Goal: Navigation & Orientation: Find specific page/section

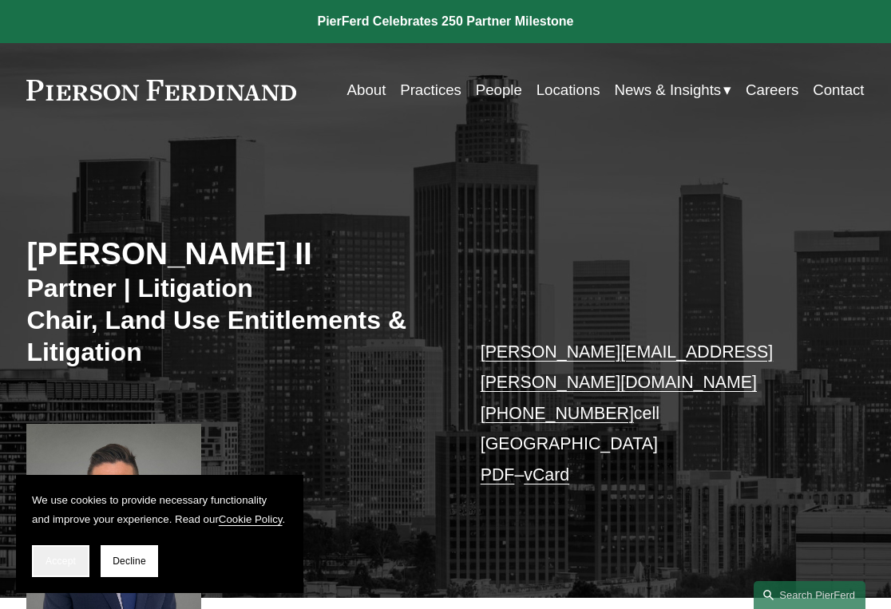
click at [48, 575] on button "Accept" at bounding box center [60, 561] width 57 height 32
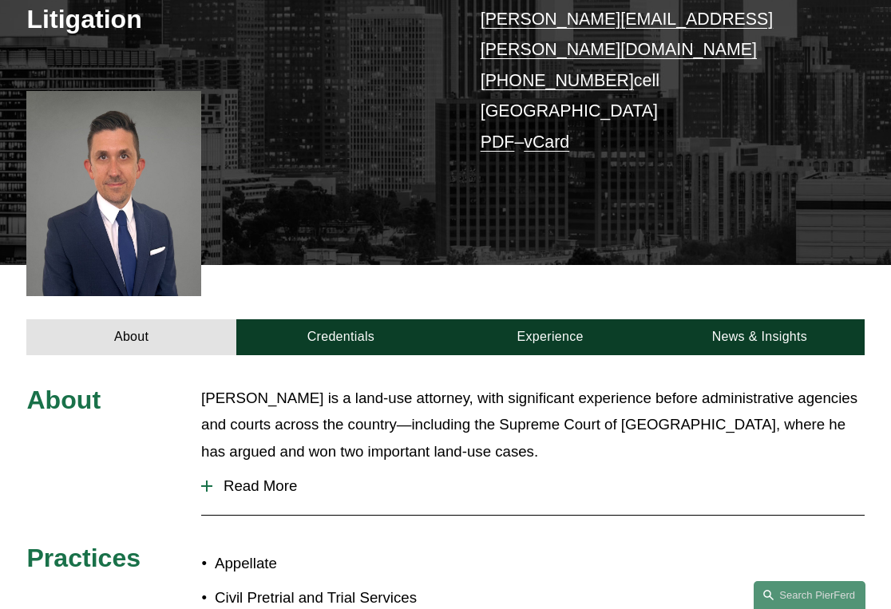
scroll to position [338, 0]
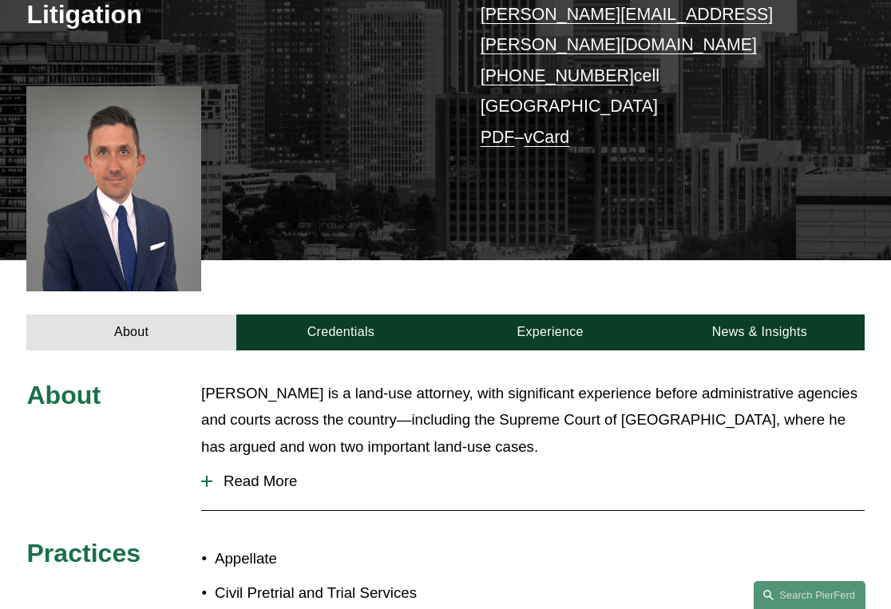
click at [246, 472] on span "Read More" at bounding box center [538, 481] width 652 height 18
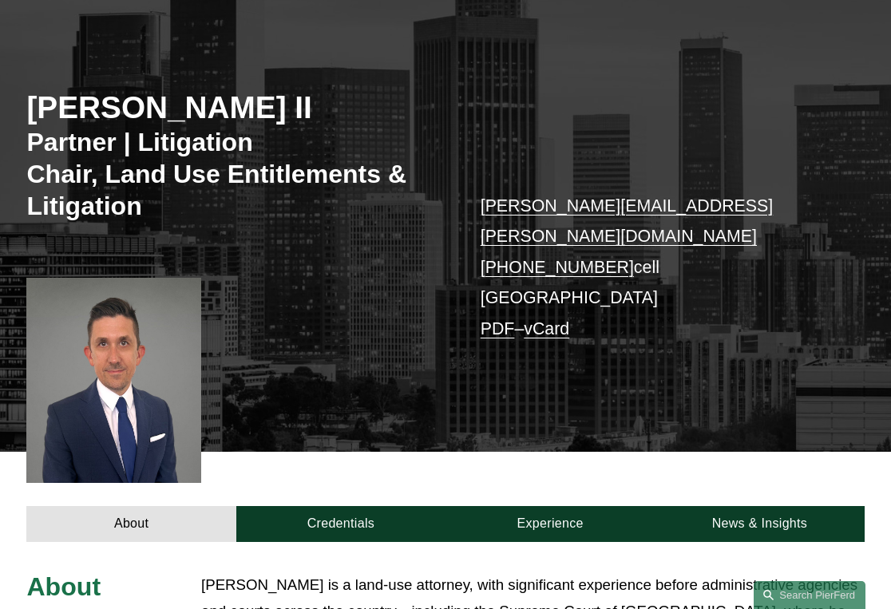
scroll to position [6, 0]
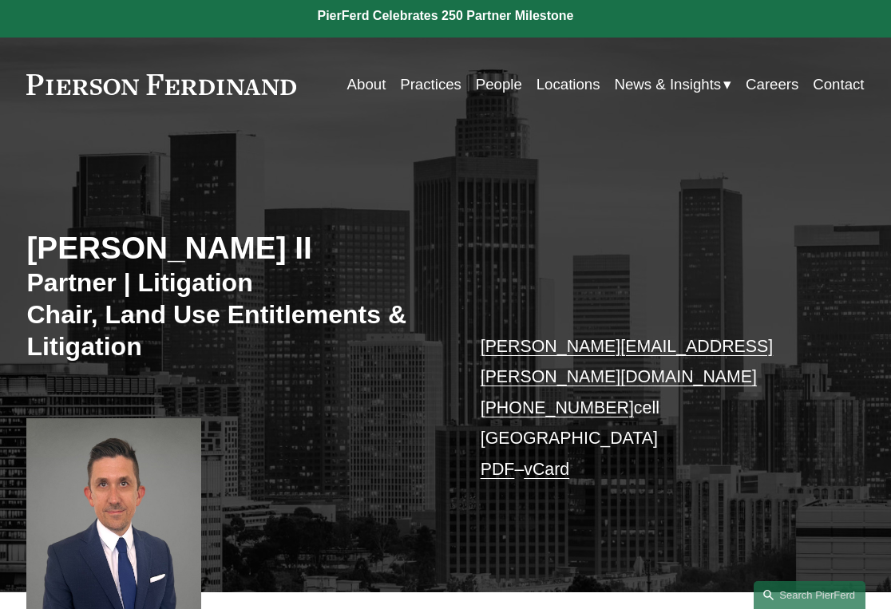
click at [373, 85] on link "About" at bounding box center [366, 84] width 39 height 30
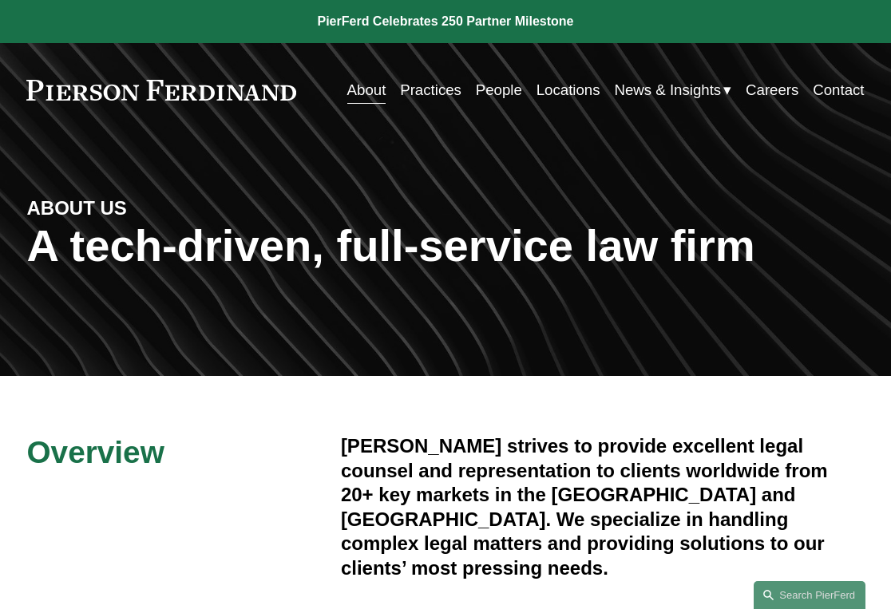
click at [416, 97] on link "Practices" at bounding box center [430, 90] width 61 height 30
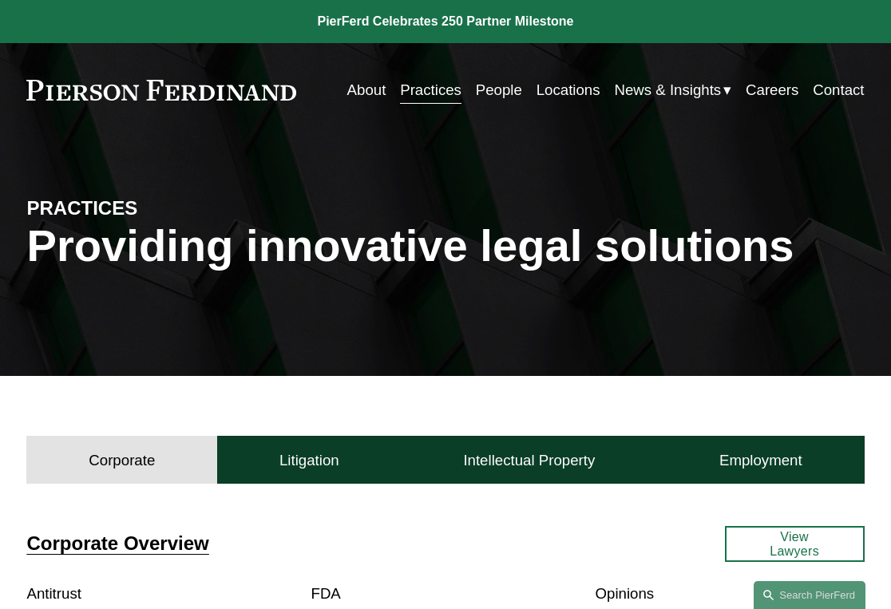
click at [485, 89] on link "People" at bounding box center [499, 90] width 46 height 30
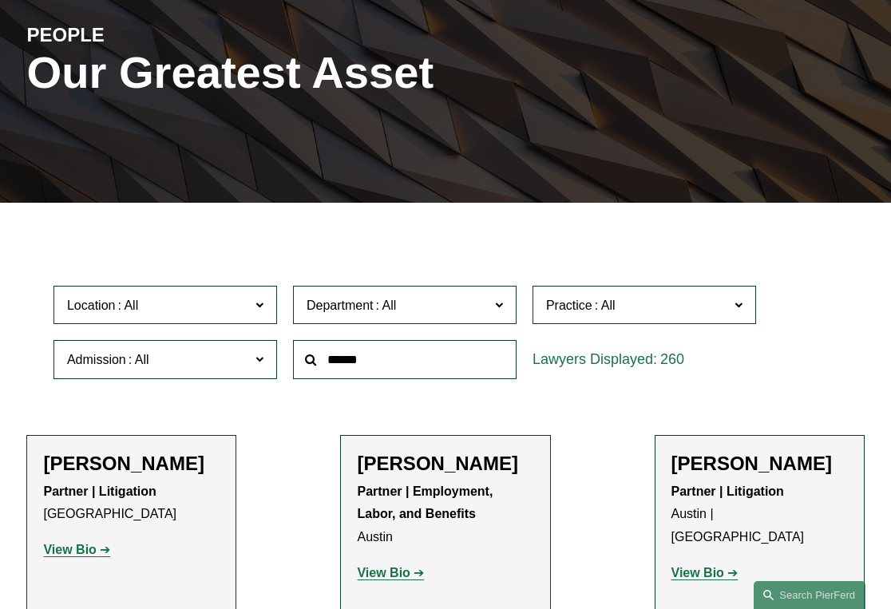
scroll to position [38, 0]
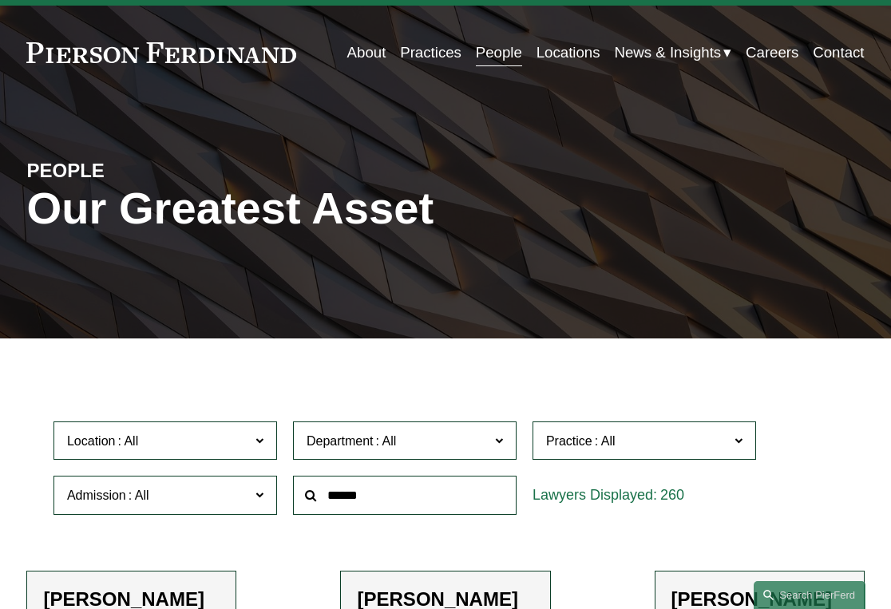
click at [581, 57] on link "Locations" at bounding box center [568, 53] width 64 height 30
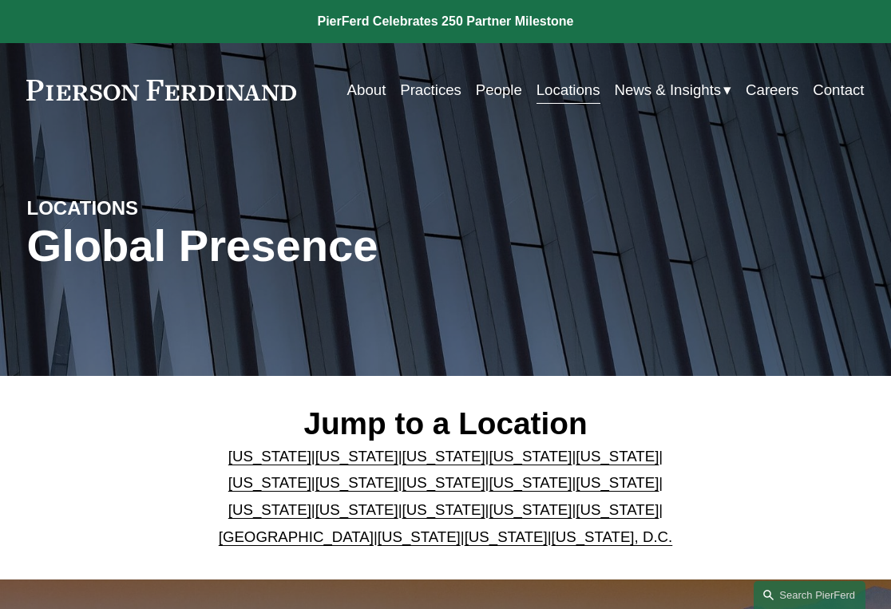
click at [315, 459] on link "California" at bounding box center [356, 456] width 83 height 17
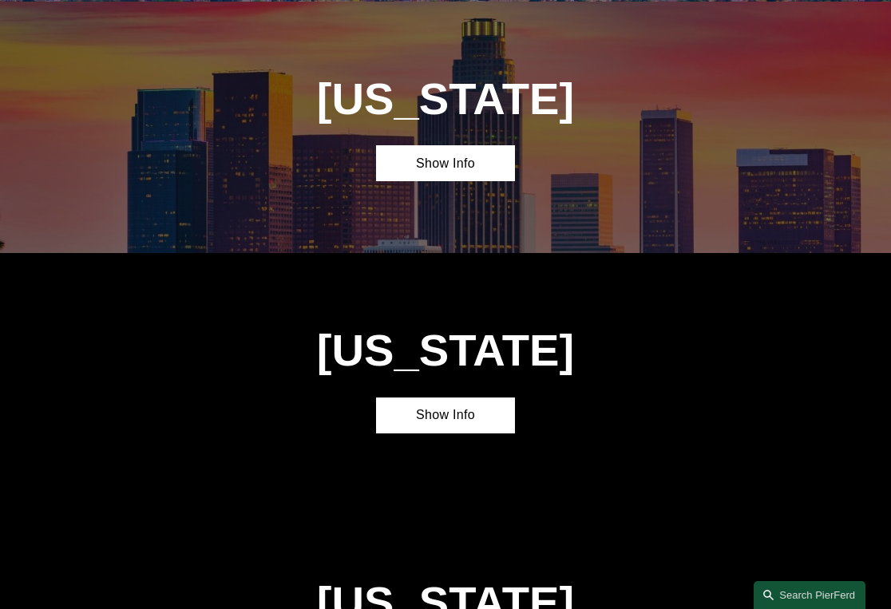
scroll to position [831, 0]
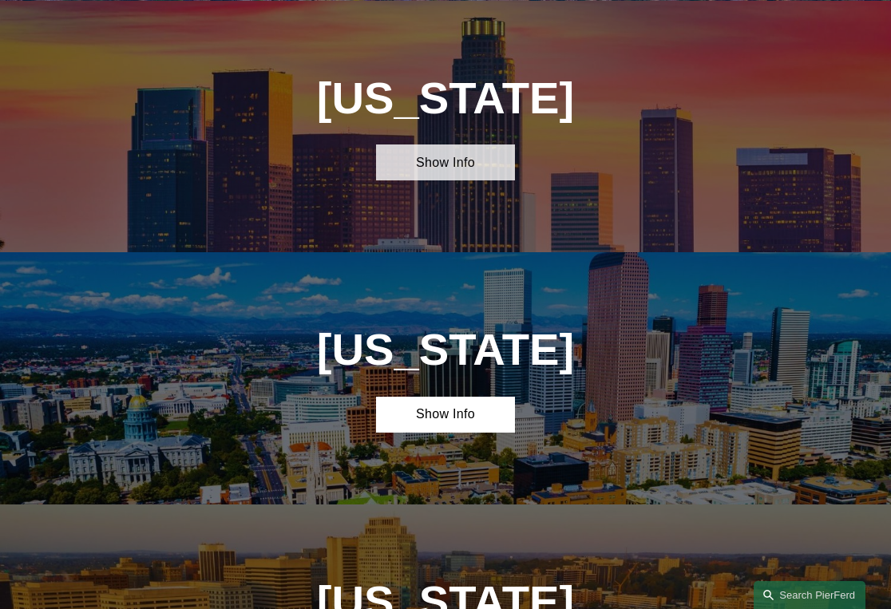
click at [422, 170] on link "Show Info" at bounding box center [446, 162] width 140 height 36
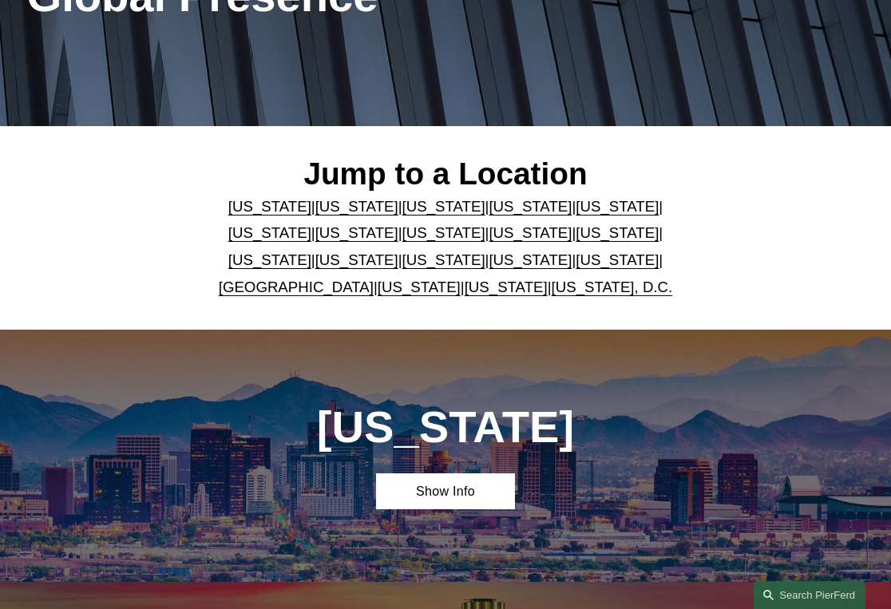
scroll to position [0, 0]
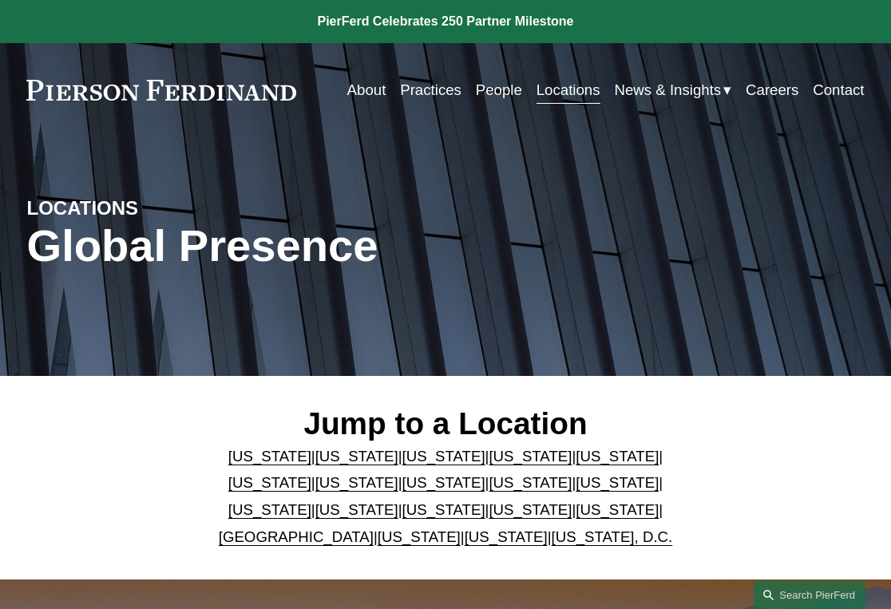
drag, startPoint x: 298, startPoint y: 93, endPoint x: 55, endPoint y: 65, distance: 244.2
click at [55, 65] on div "Skip to Content About Practices People Locations" at bounding box center [445, 89] width 891 height 93
click at [44, 97] on link at bounding box center [161, 90] width 270 height 21
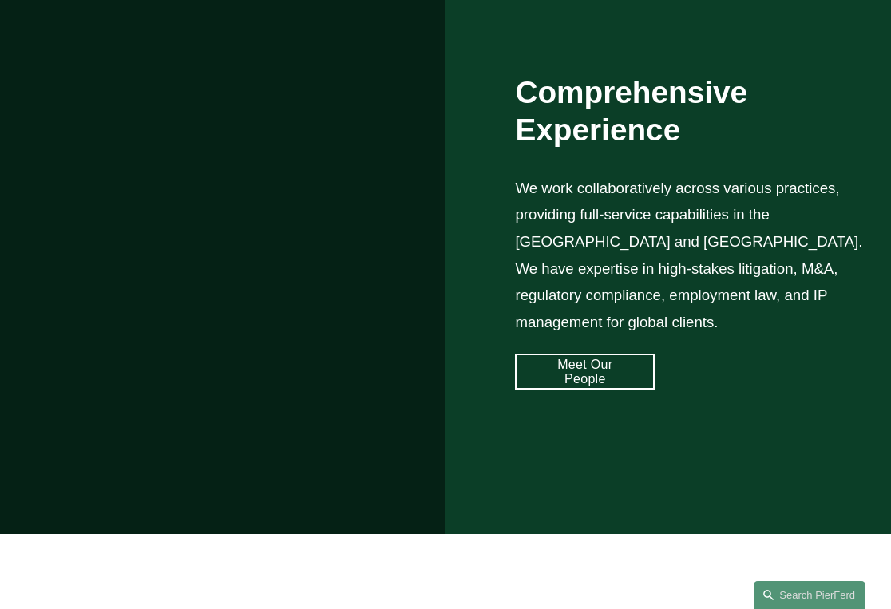
scroll to position [1132, 0]
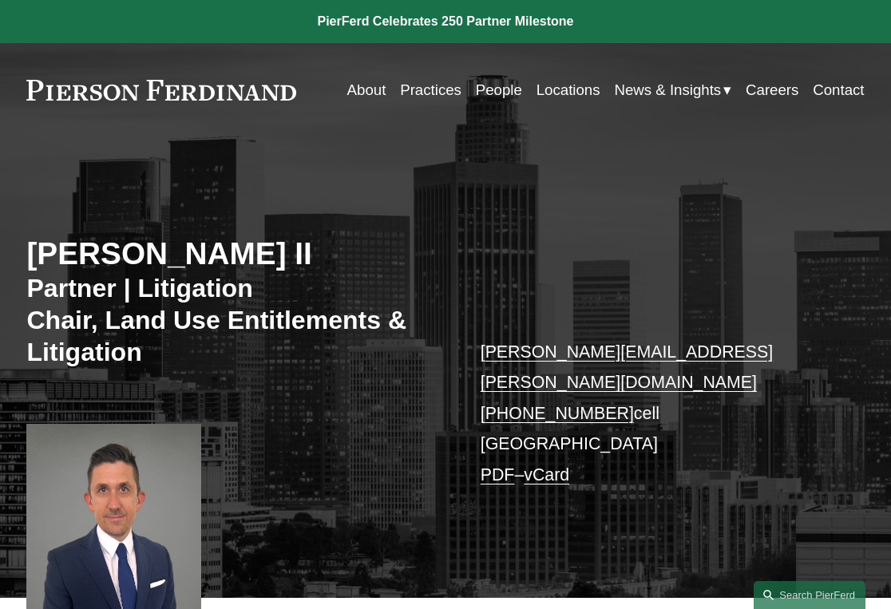
scroll to position [6, 0]
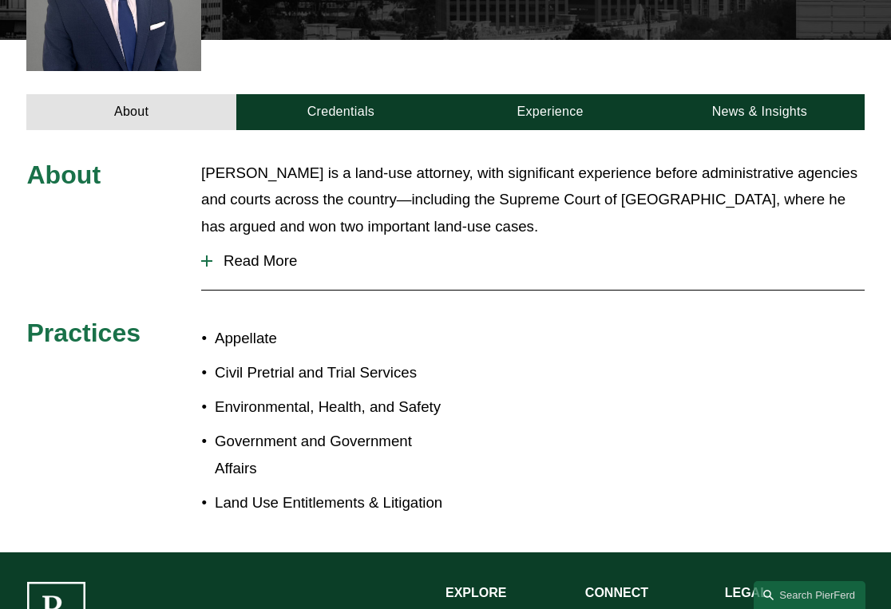
scroll to position [589, 0]
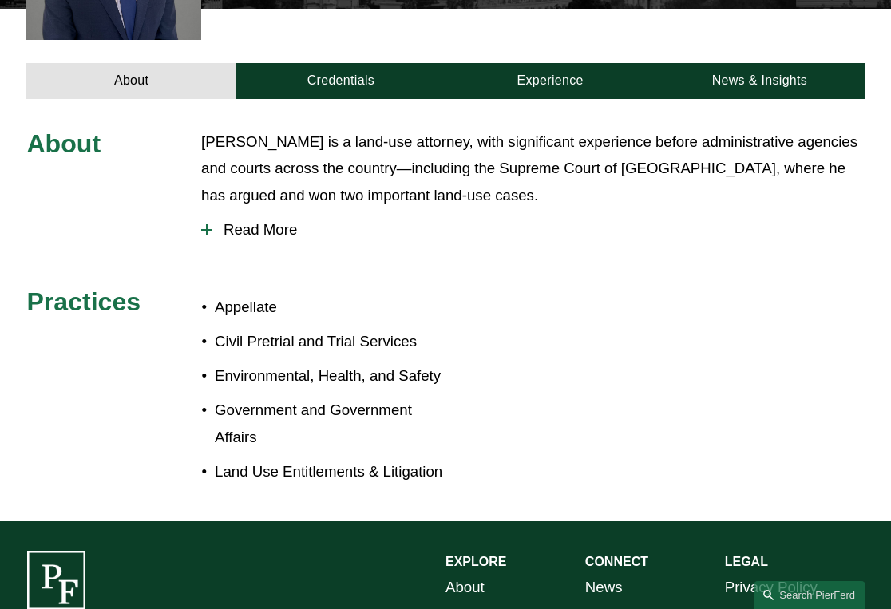
click at [238, 221] on span "Read More" at bounding box center [538, 230] width 652 height 18
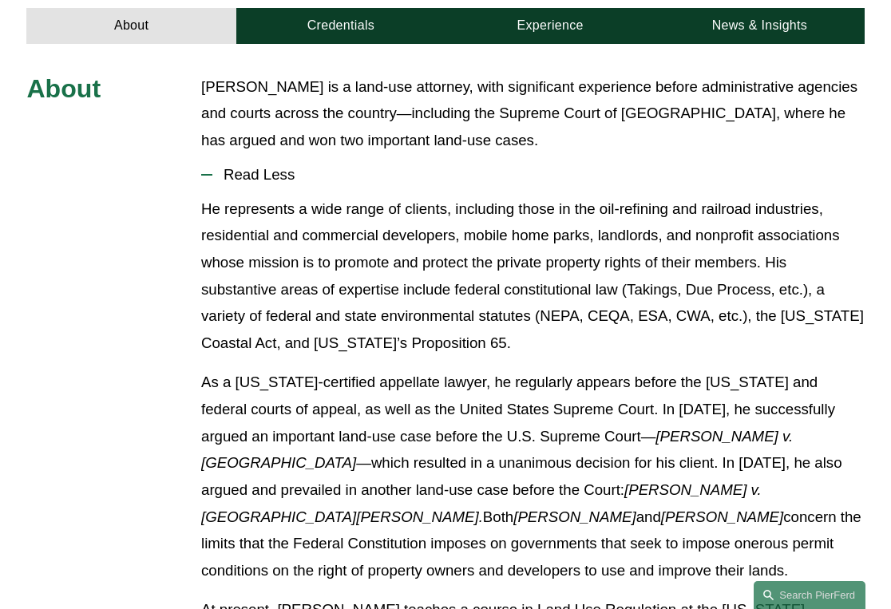
scroll to position [658, 0]
